Goal: Information Seeking & Learning: Learn about a topic

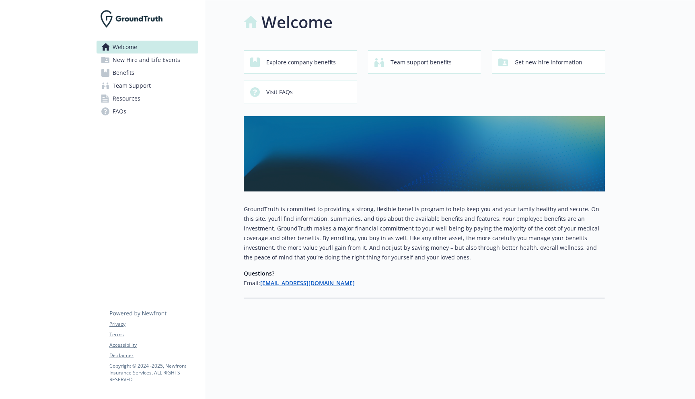
click at [121, 71] on span "Benefits" at bounding box center [124, 72] width 22 height 13
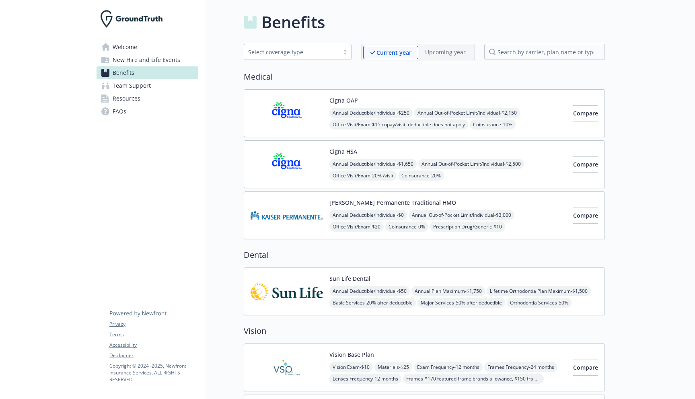
click at [127, 88] on span "Team Support" at bounding box center [132, 85] width 38 height 13
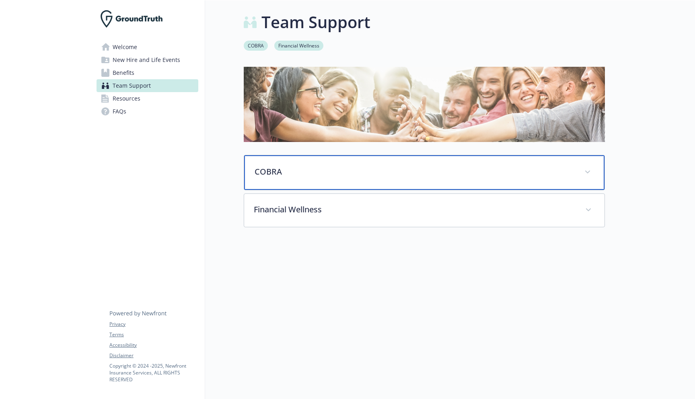
click at [314, 180] on div "COBRA" at bounding box center [424, 172] width 360 height 35
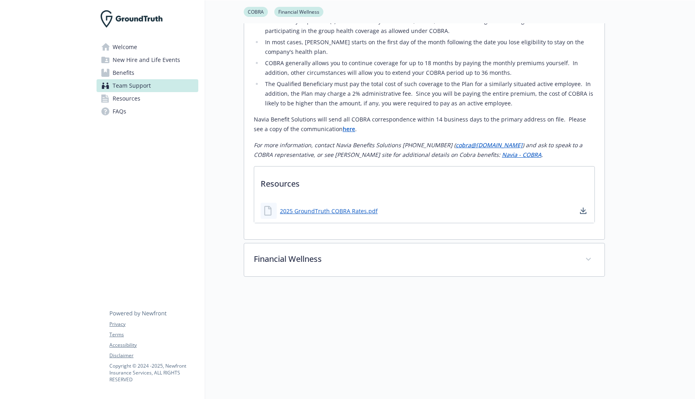
scroll to position [204, 0]
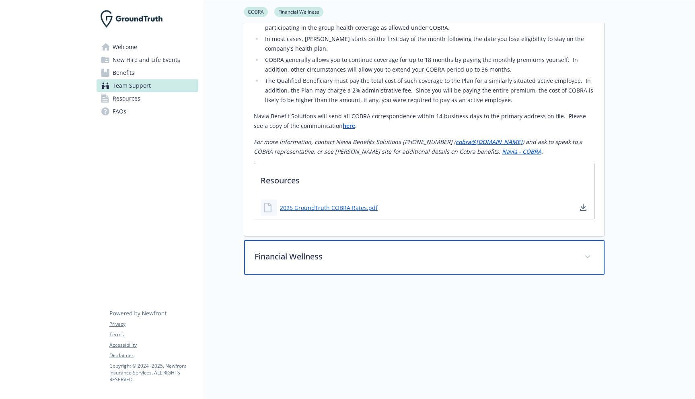
click at [323, 261] on p "Financial Wellness" at bounding box center [415, 257] width 320 height 12
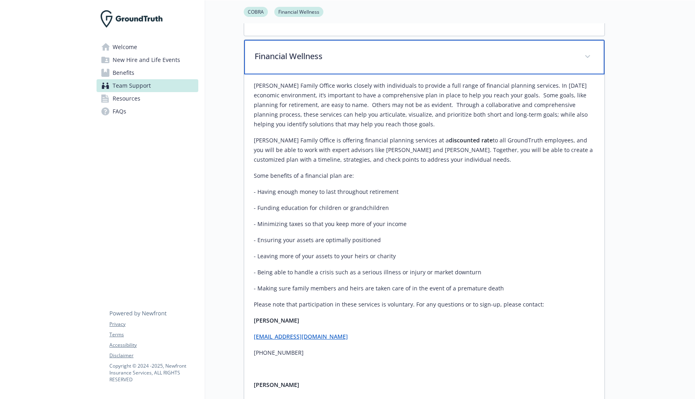
scroll to position [393, 0]
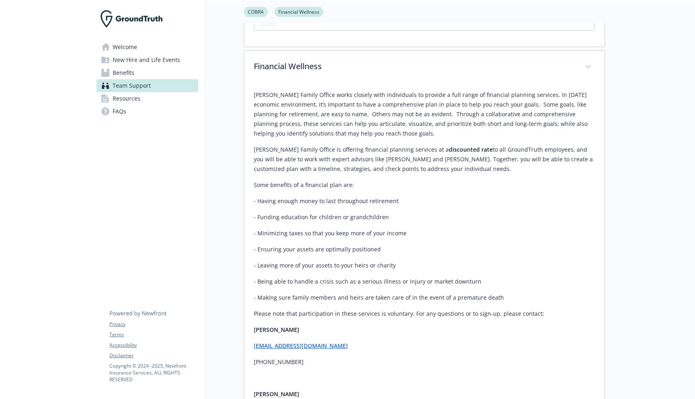
click at [124, 95] on span "Resources" at bounding box center [127, 98] width 28 height 13
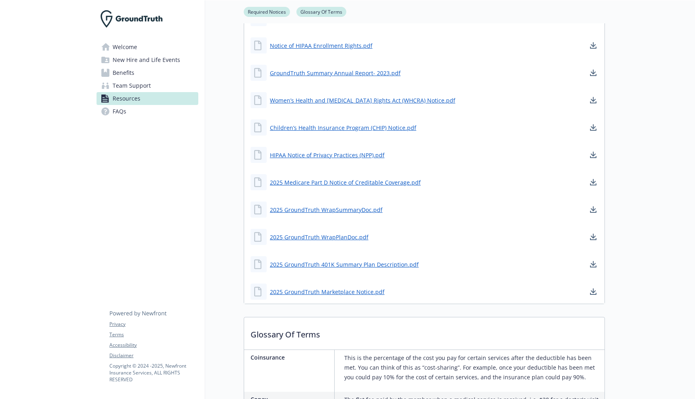
scroll to position [290, 0]
click at [136, 105] on link "FAQs" at bounding box center [148, 111] width 102 height 13
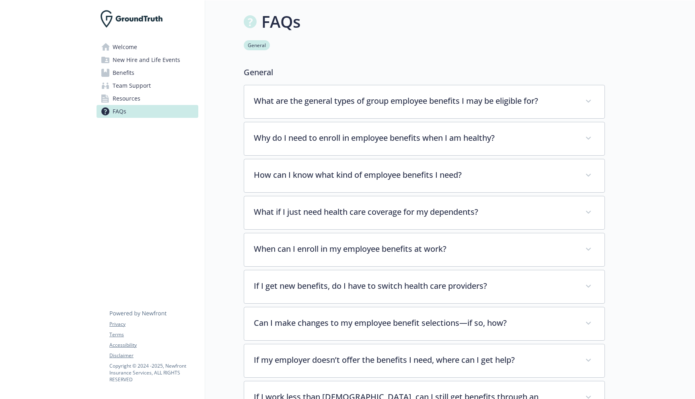
scroll to position [171, 0]
